Goal: Task Accomplishment & Management: Complete application form

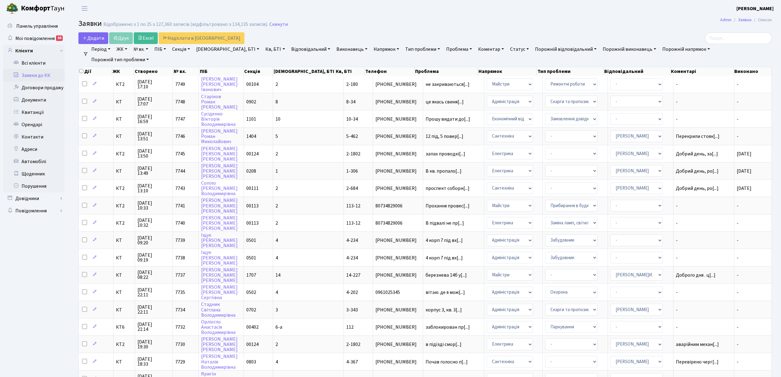
select select "25"
click at [88, 37] on span "Додати" at bounding box center [93, 38] width 22 height 7
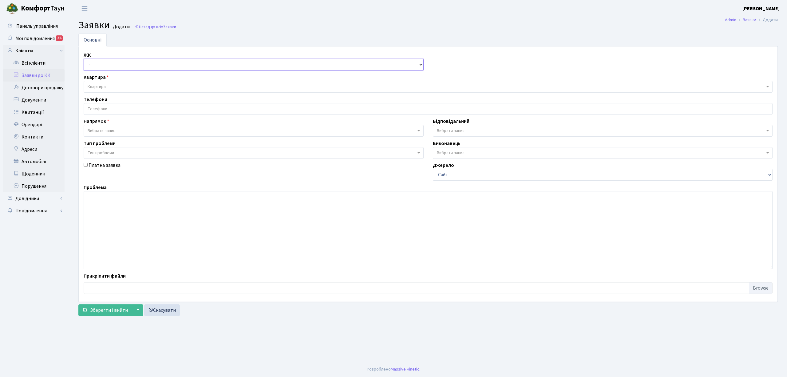
click at [111, 67] on select "- КТ, вул. Регенераторна, 4 КТ2, просп. Соборності, 17 КТ3, вул. Березнева, 16 …" at bounding box center [254, 65] width 340 height 12
select select "271"
click at [84, 59] on select "- КТ, вул. Регенераторна, 4 КТ2, просп. Соборності, 17 КТ3, вул. Березнева, 16 …" at bounding box center [254, 65] width 340 height 12
select select
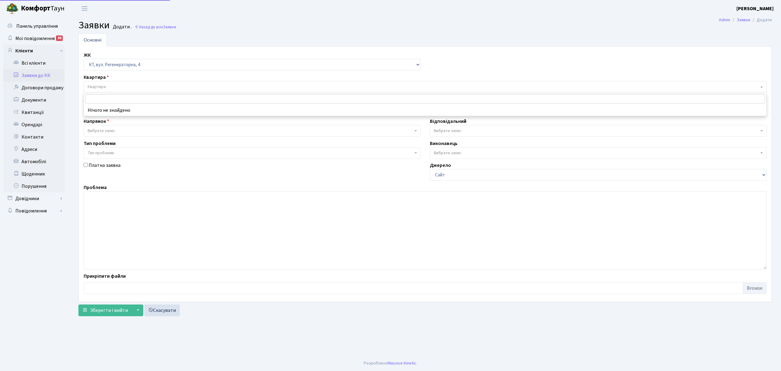
click at [132, 85] on span "Квартира" at bounding box center [423, 87] width 671 height 6
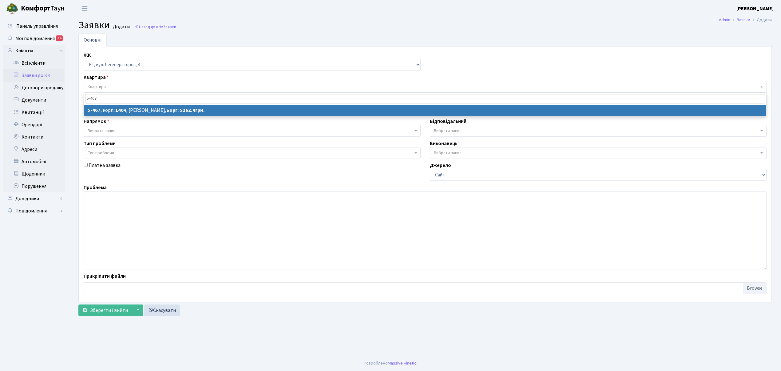
type input "5-467"
select select
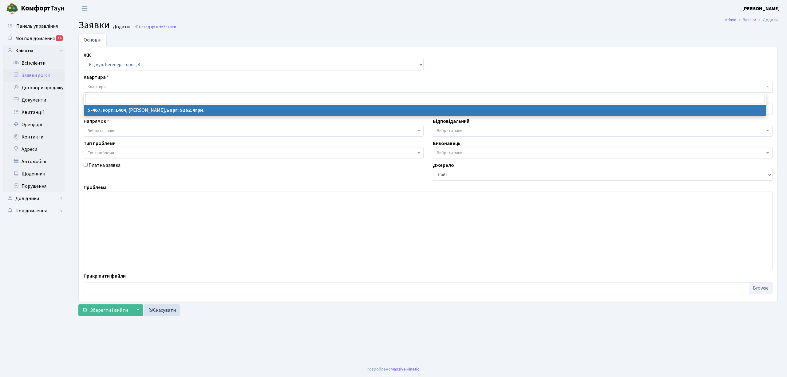
select select "2075"
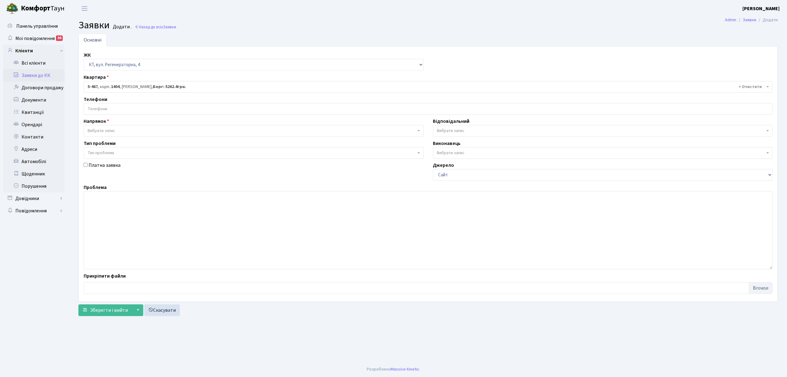
click at [138, 110] on input "search" at bounding box center [428, 108] width 688 height 11
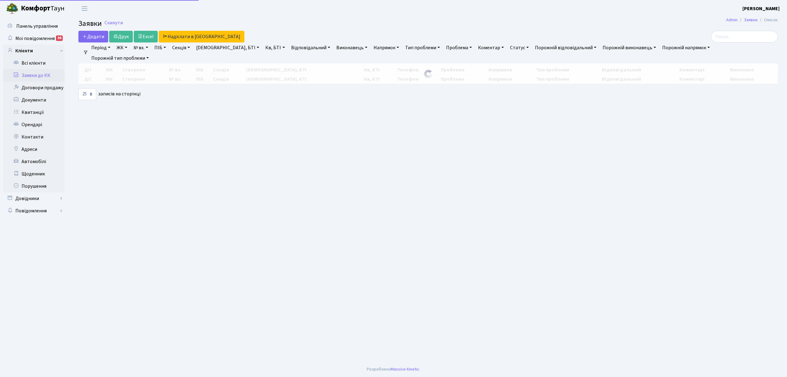
select select "25"
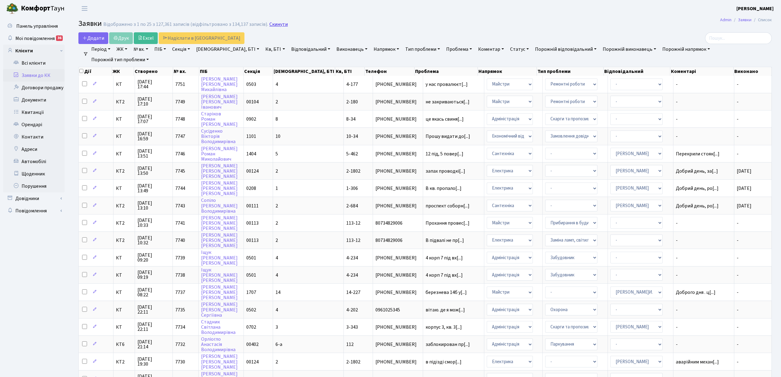
click at [272, 25] on link "Скинути" at bounding box center [278, 25] width 18 height 6
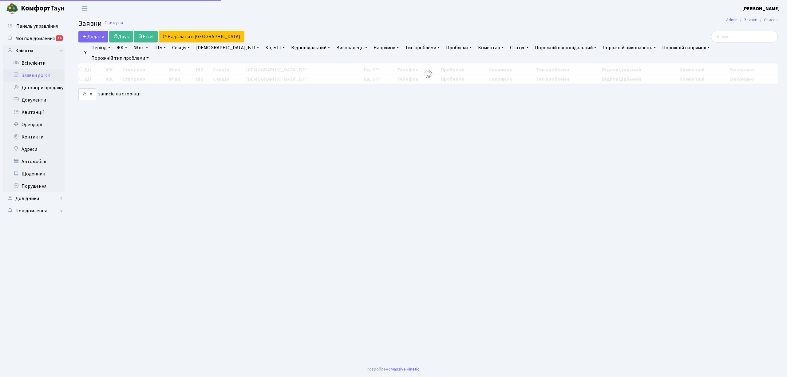
select select "25"
